Goal: Check status: Check status

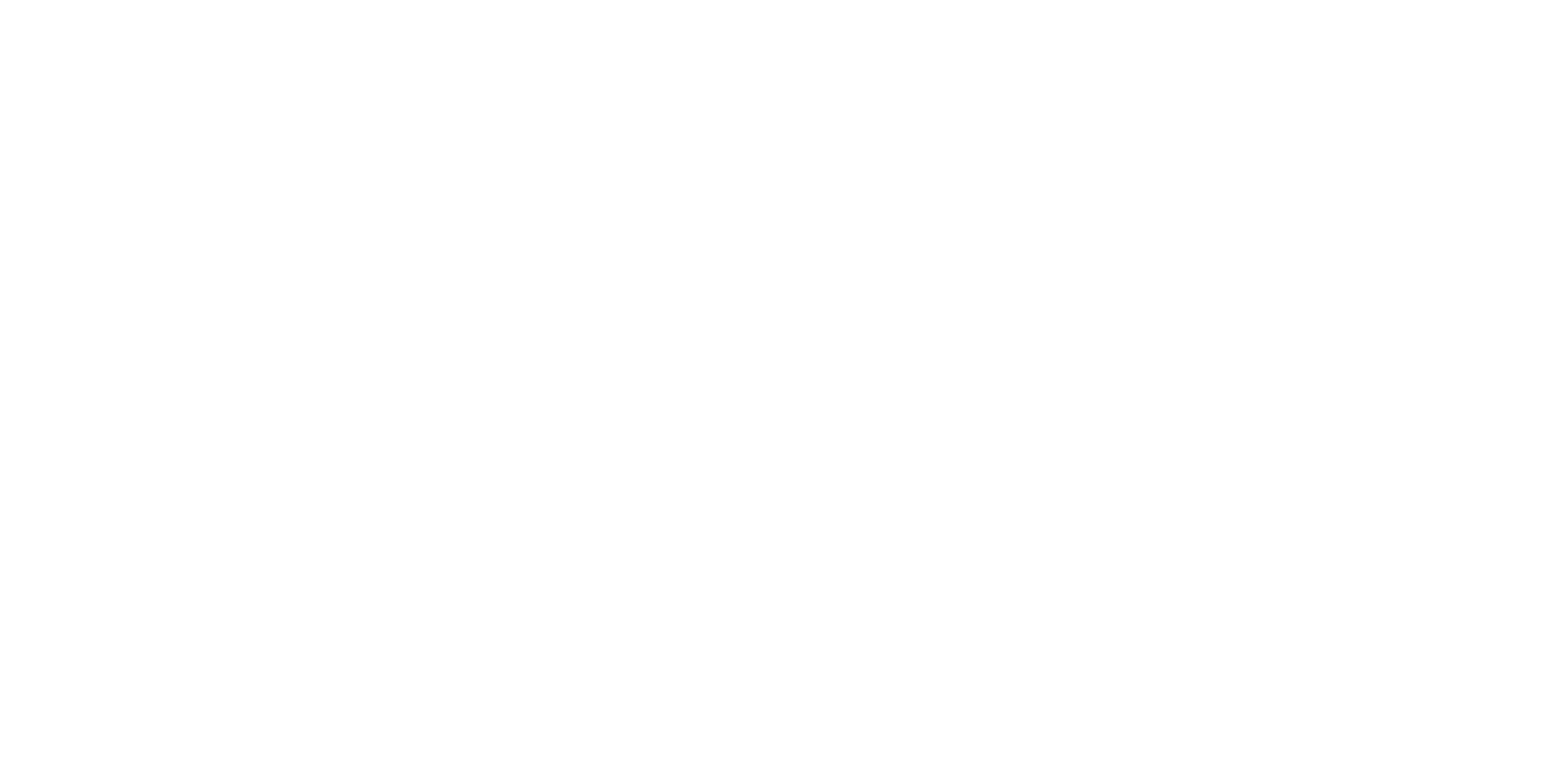
select select "100"
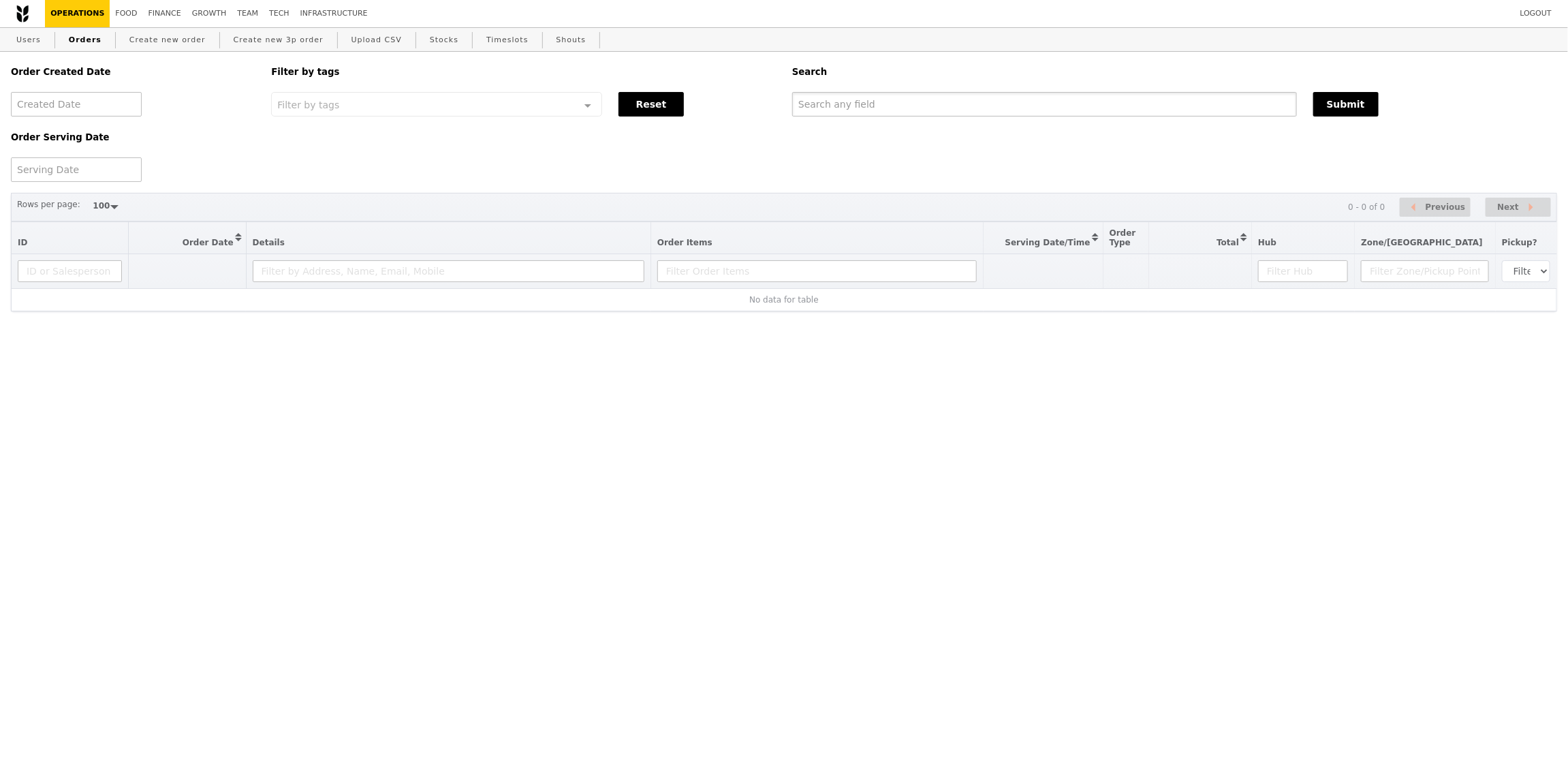
click at [977, 98] on input "text" at bounding box center [1044, 105] width 504 height 24
paste input "GA3284958"
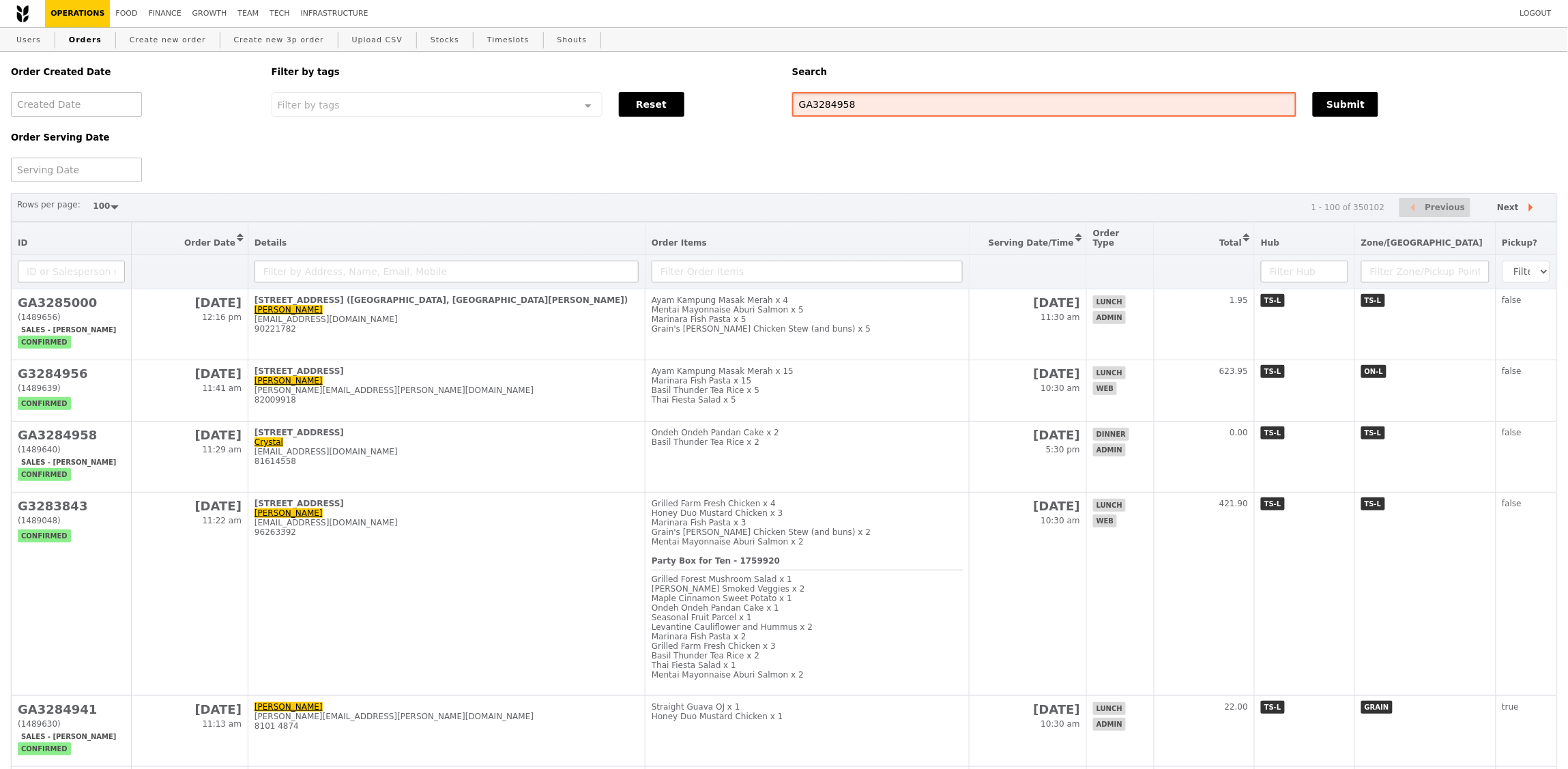
type input "GA3284958"
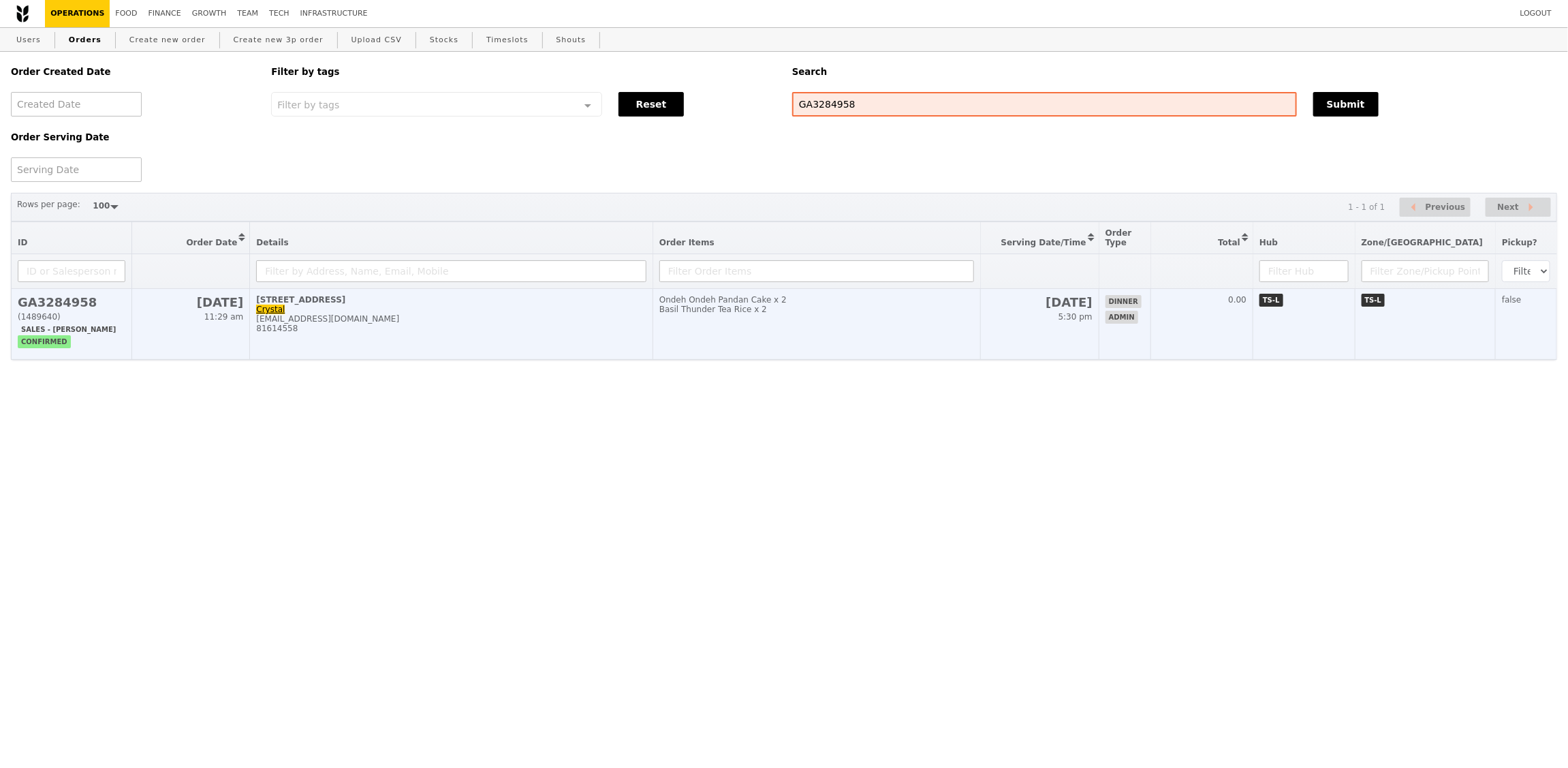
click at [861, 330] on td "Ondeh Ondeh Pandan Cake x 2 Basil Thunder Tea Rice x 2" at bounding box center [816, 324] width 327 height 71
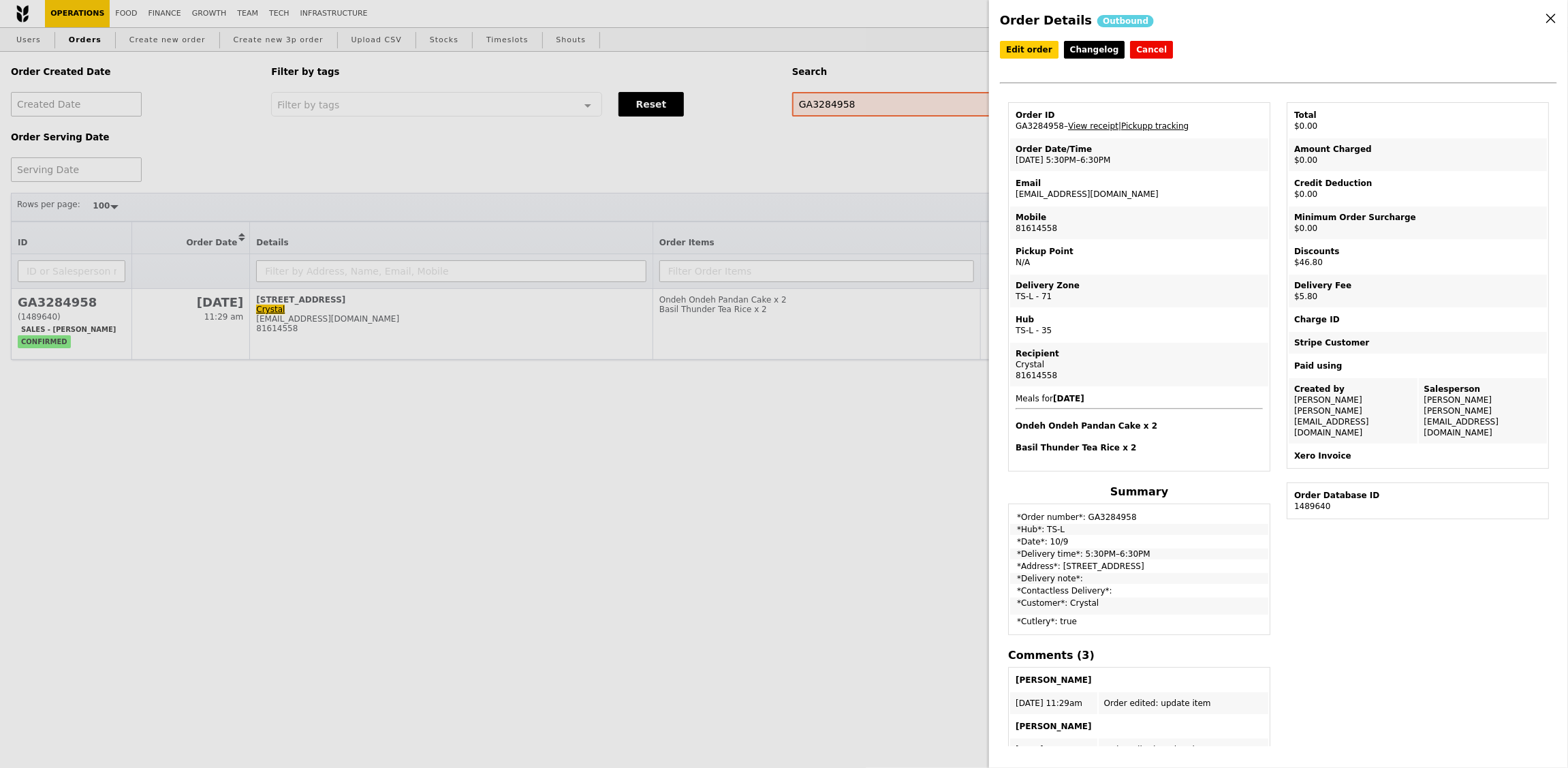
click at [1087, 187] on td "Email [EMAIL_ADDRESS][DOMAIN_NAME]" at bounding box center [1139, 189] width 258 height 33
click at [1089, 189] on td "Email [EMAIL_ADDRESS][DOMAIN_NAME]" at bounding box center [1139, 189] width 258 height 33
click at [1089, 192] on td "Email [EMAIL_ADDRESS][DOMAIN_NAME]" at bounding box center [1139, 189] width 258 height 33
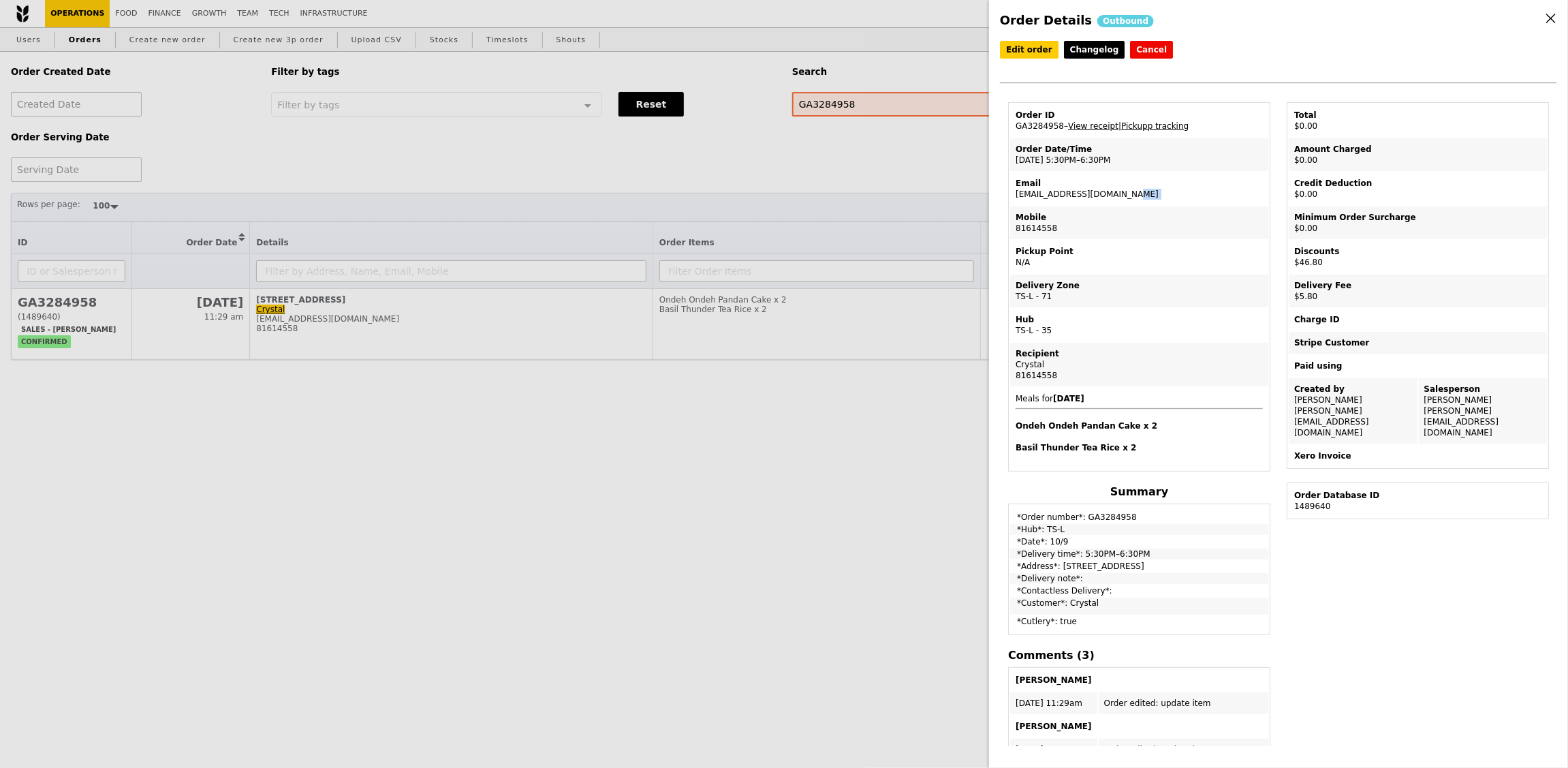
click at [1089, 192] on td "Email [EMAIL_ADDRESS][DOMAIN_NAME]" at bounding box center [1139, 189] width 258 height 33
click at [1048, 122] on td "Order ID GA3284958 – View receipt | Pickupp tracking" at bounding box center [1139, 121] width 258 height 33
